Goal: Transaction & Acquisition: Purchase product/service

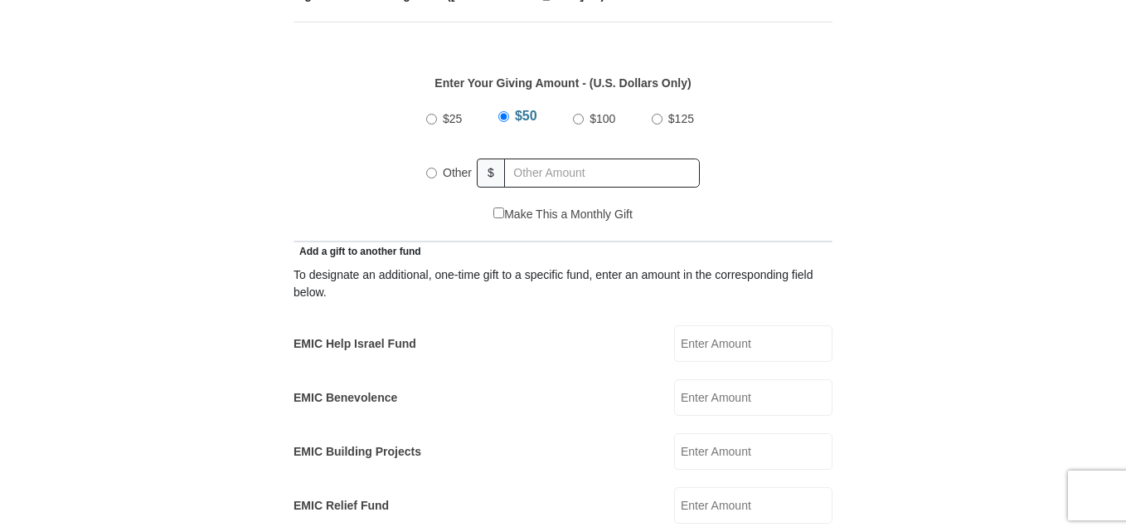
scroll to position [903, 0]
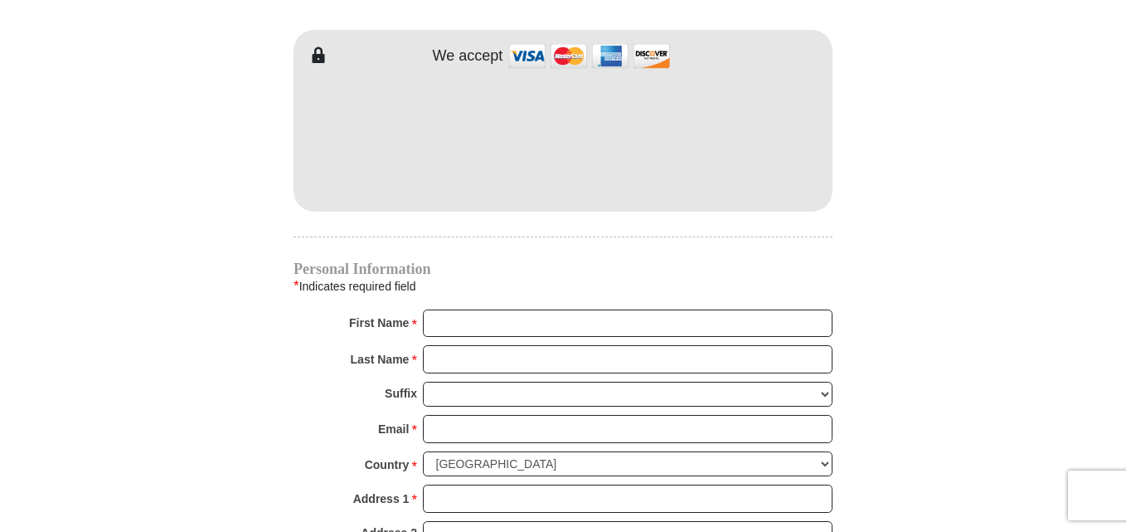
scroll to position [1627, 0]
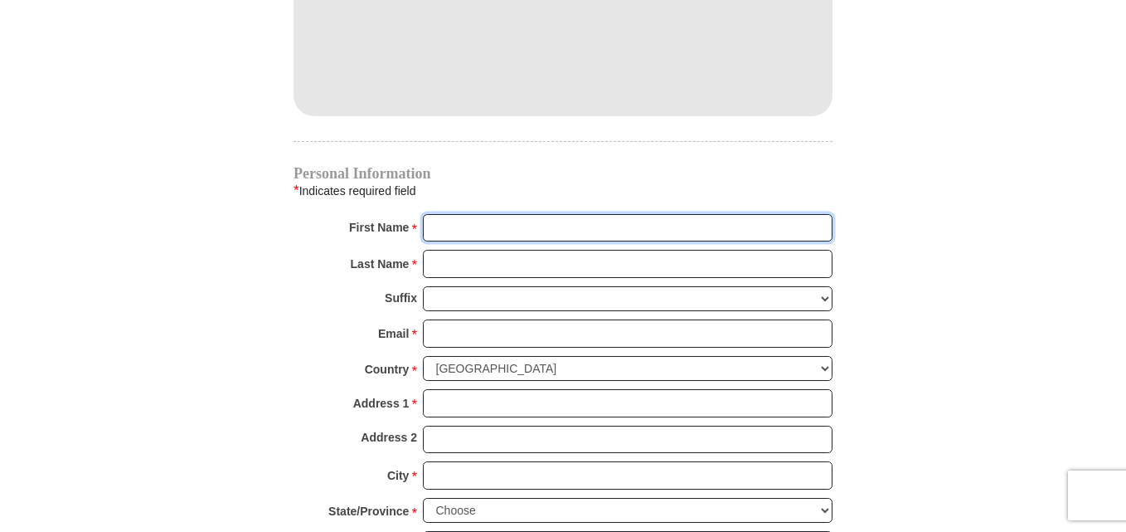
click at [546, 214] on input "First Name *" at bounding box center [628, 228] width 410 height 28
type input "[PERSON_NAME]"
click at [536, 250] on input "Last Name *" at bounding box center [628, 264] width 410 height 28
type input "Boateng"
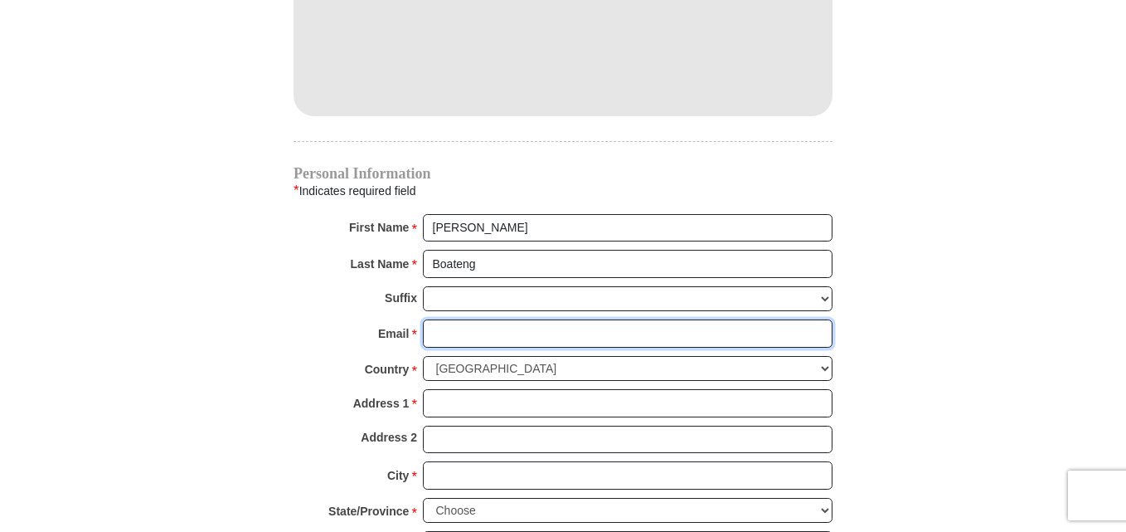
click at [483, 319] on input "Email *" at bounding box center [628, 333] width 410 height 28
type input "[EMAIL_ADDRESS][DOMAIN_NAME]"
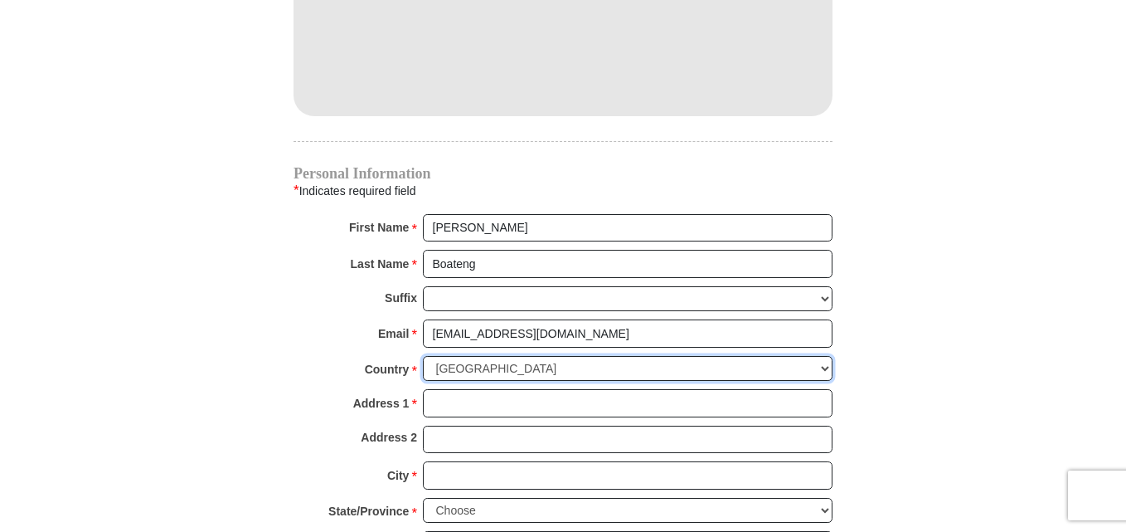
select select "GB"
type input "[PERSON_NAME]"
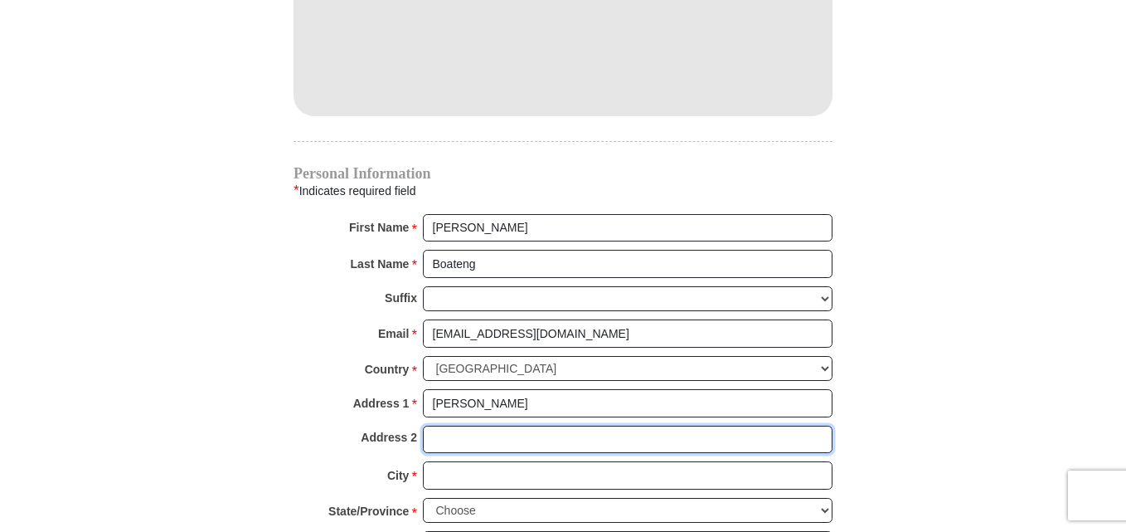
type input "[GEOGRAPHIC_DATA][PERSON_NAME]"
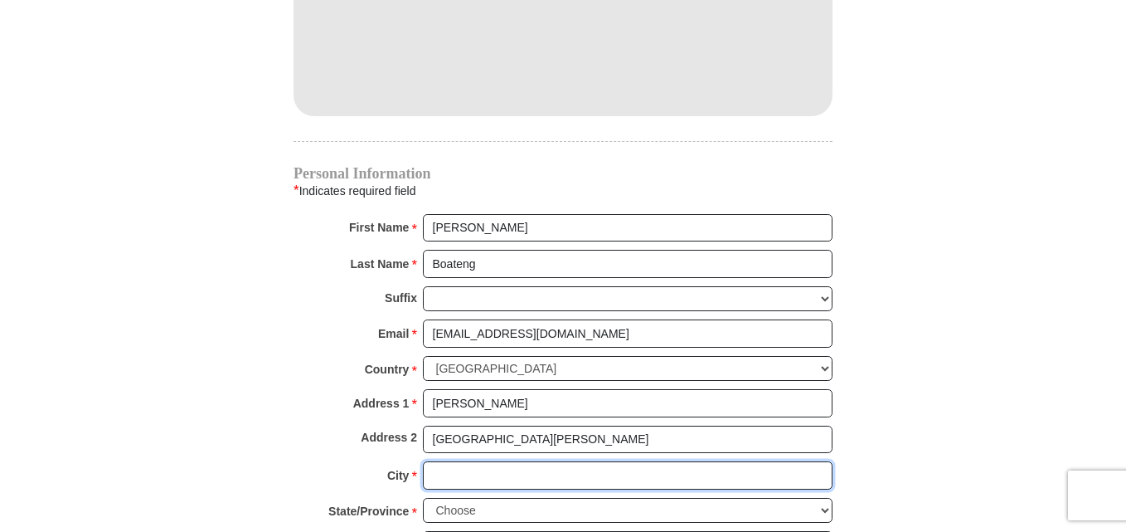
type input "MAIDENHEAD"
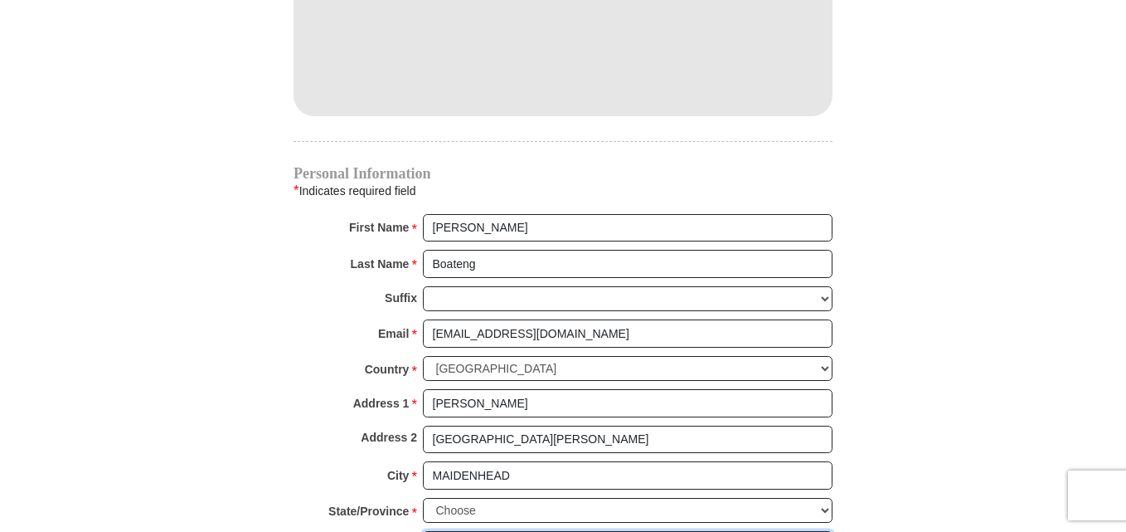
type input "SL6 1UG"
click at [825, 498] on select "Choose Antrim [GEOGRAPHIC_DATA] [GEOGRAPHIC_DATA] [GEOGRAPHIC_DATA] [GEOGRAPHIC…" at bounding box center [628, 511] width 410 height 26
select select "BERKS"
click at [423, 498] on select "Choose Antrim [GEOGRAPHIC_DATA] [GEOGRAPHIC_DATA] [GEOGRAPHIC_DATA] [GEOGRAPHIC…" at bounding box center [628, 511] width 410 height 26
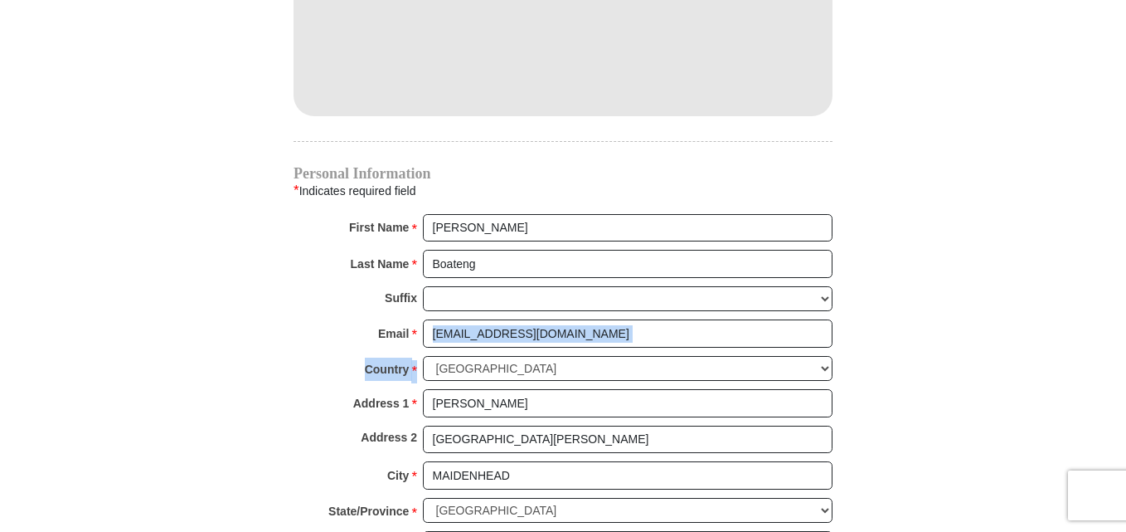
drag, startPoint x: 1126, startPoint y: 319, endPoint x: 1131, endPoint y: 358, distance: 38.5
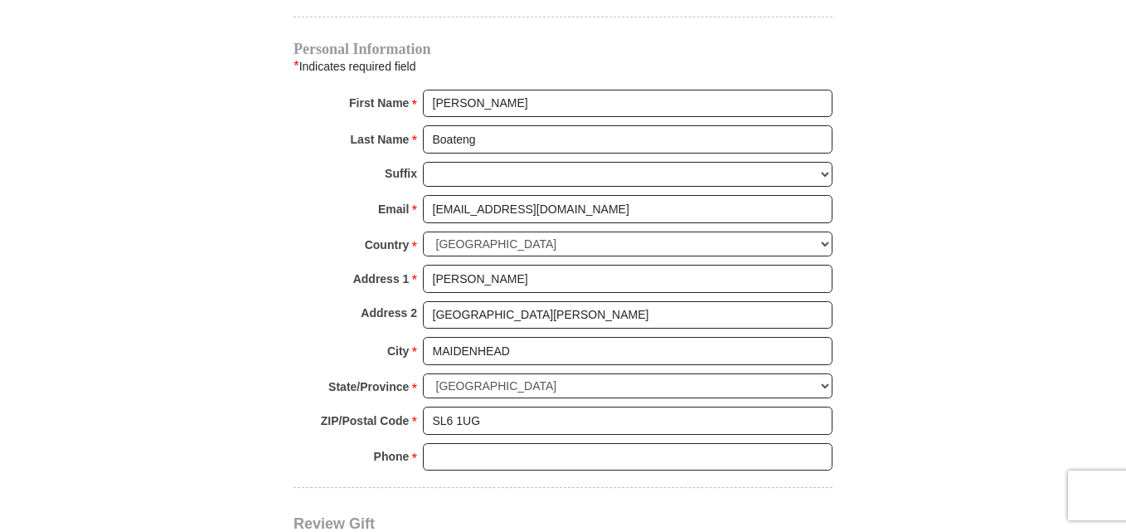
scroll to position [1838, 0]
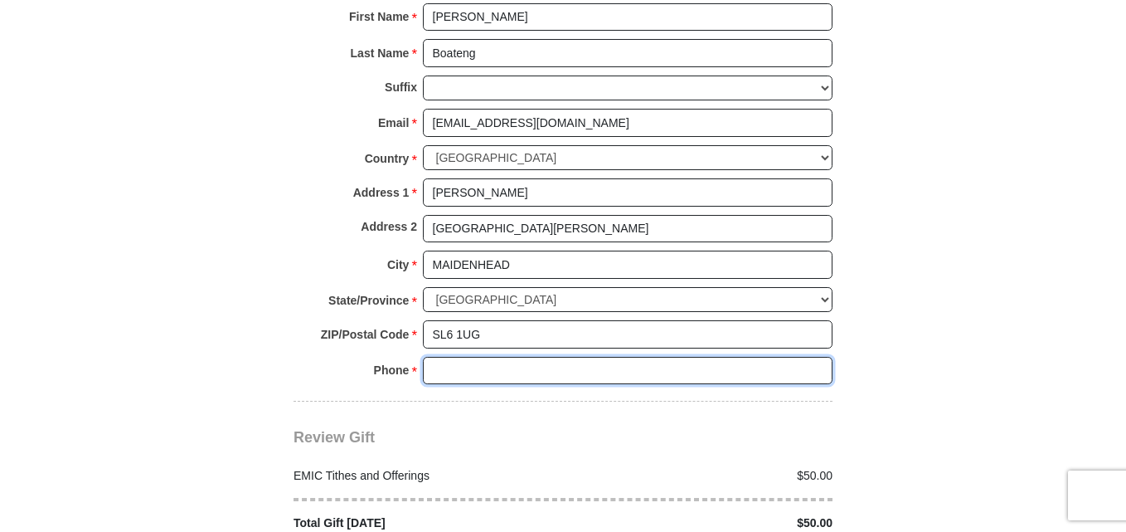
click at [476, 357] on input "Phone * *" at bounding box center [628, 371] width 410 height 28
type input "44 1628 784455"
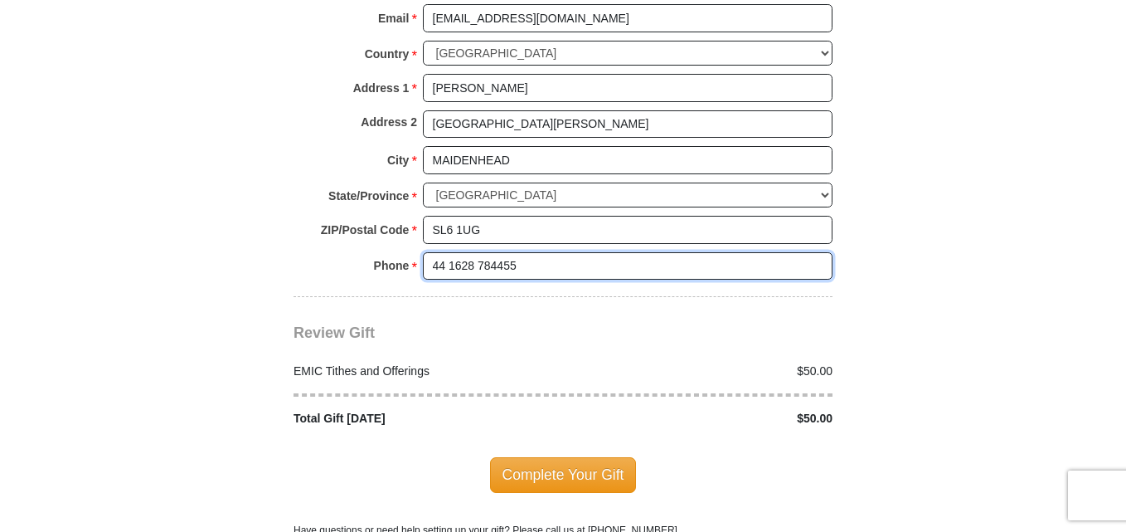
scroll to position [2076, 0]
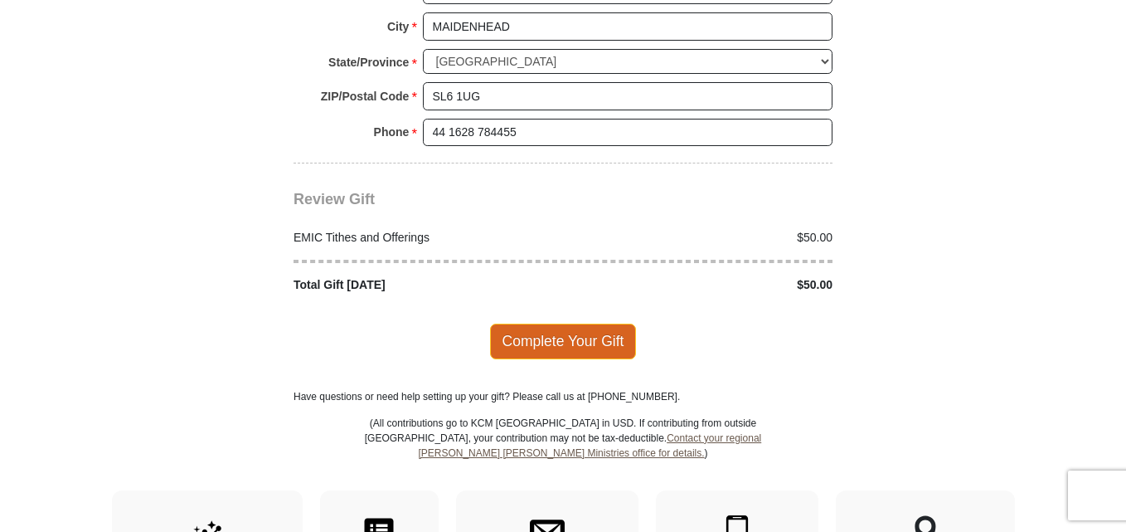
click at [550, 323] on span "Complete Your Gift" at bounding box center [563, 340] width 147 height 35
